Goal: Navigation & Orientation: Find specific page/section

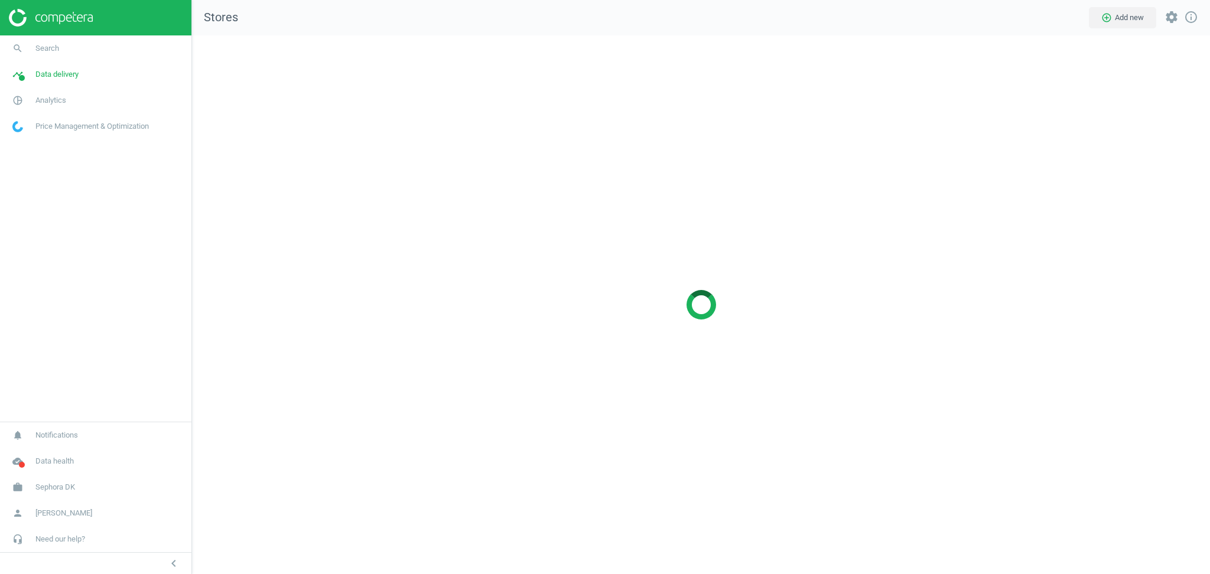
scroll to position [563, 1042]
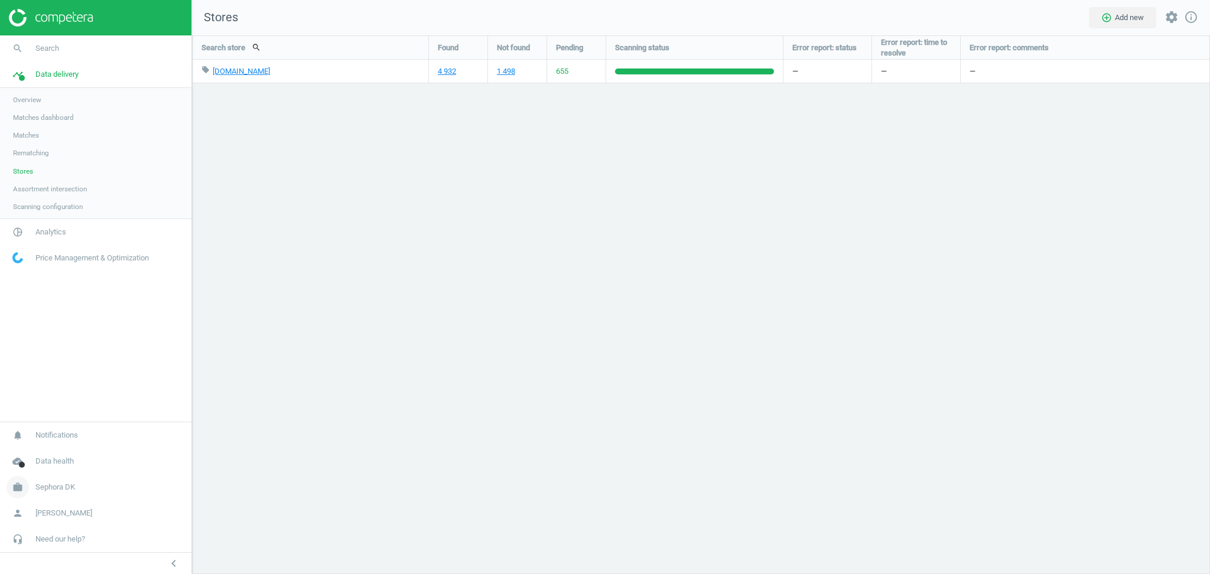
scroll to position [563, 1042]
click at [67, 488] on span "Sephora DK" at bounding box center [55, 487] width 40 height 11
click at [50, 454] on span "Switch campaign" at bounding box center [39, 452] width 53 height 9
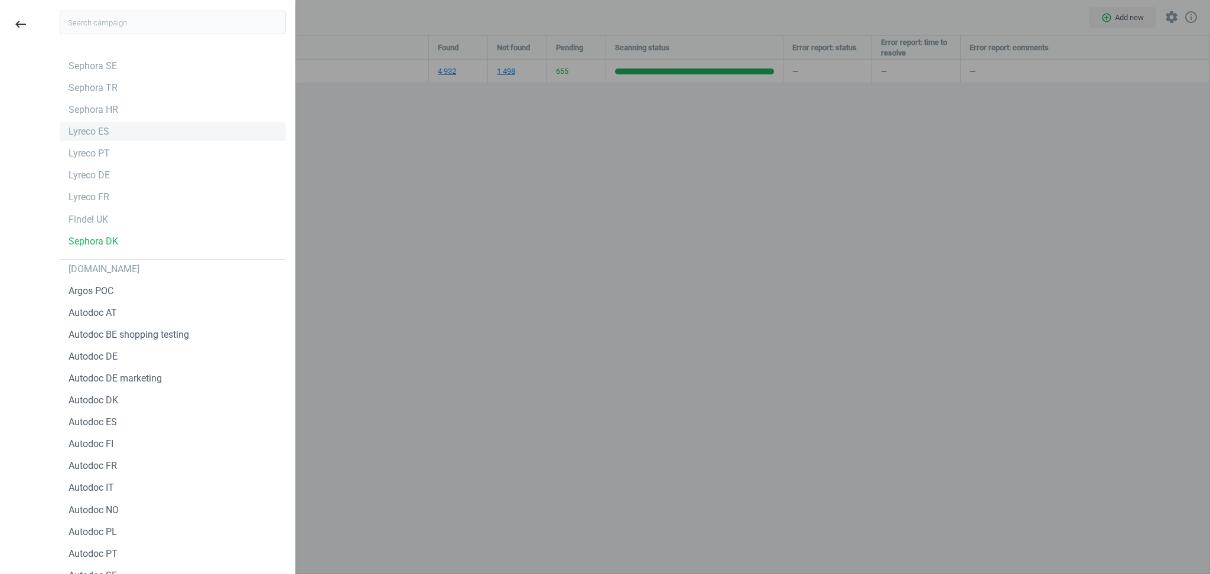
click at [96, 133] on div "Lyreco ES" at bounding box center [89, 131] width 41 height 13
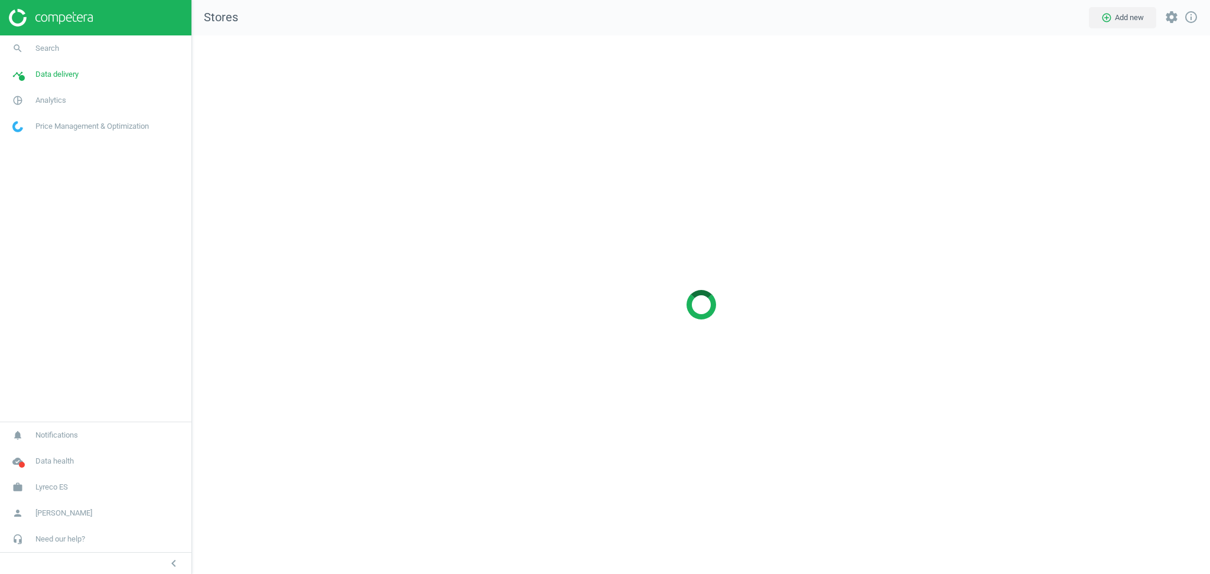
scroll to position [563, 1042]
